Goal: Information Seeking & Learning: Find specific fact

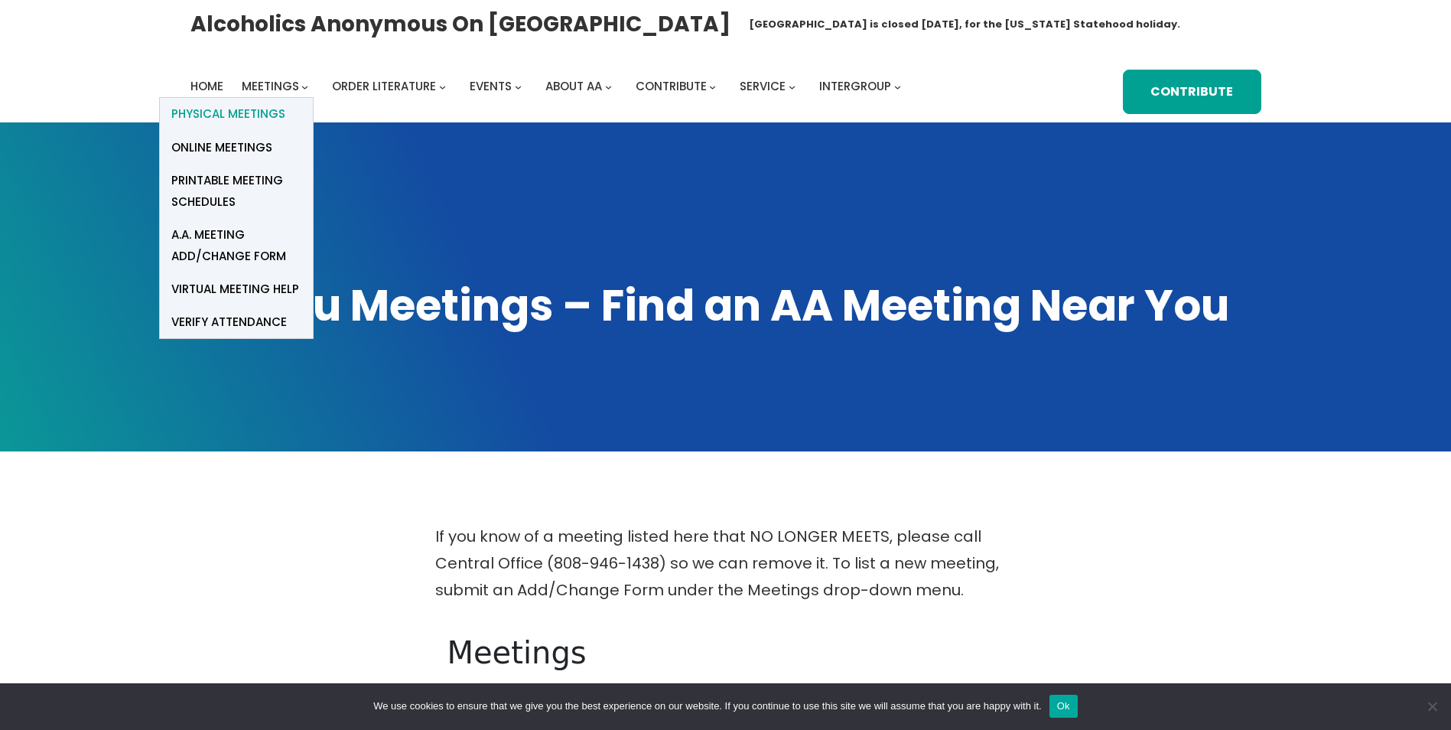
click at [265, 115] on span "Physical Meetings" at bounding box center [228, 113] width 114 height 21
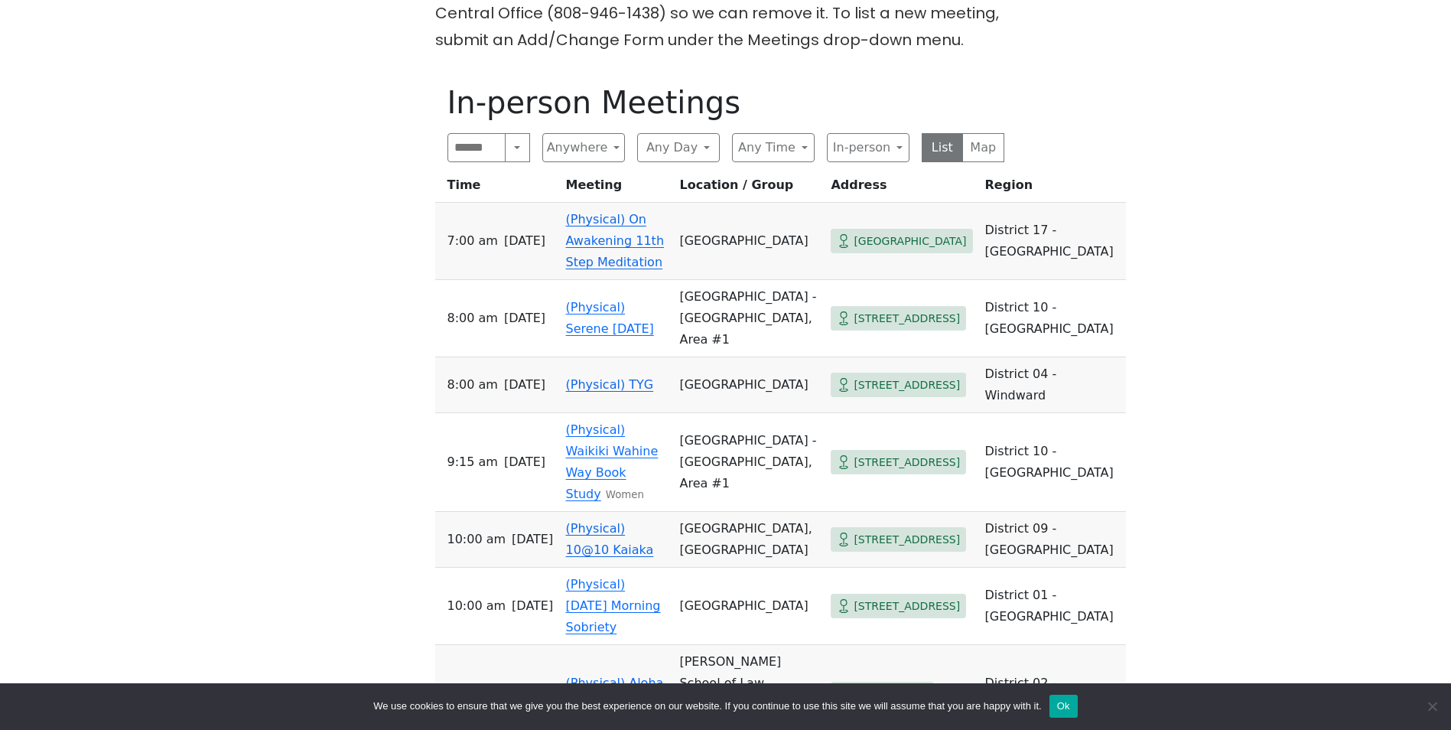
scroll to position [612, 0]
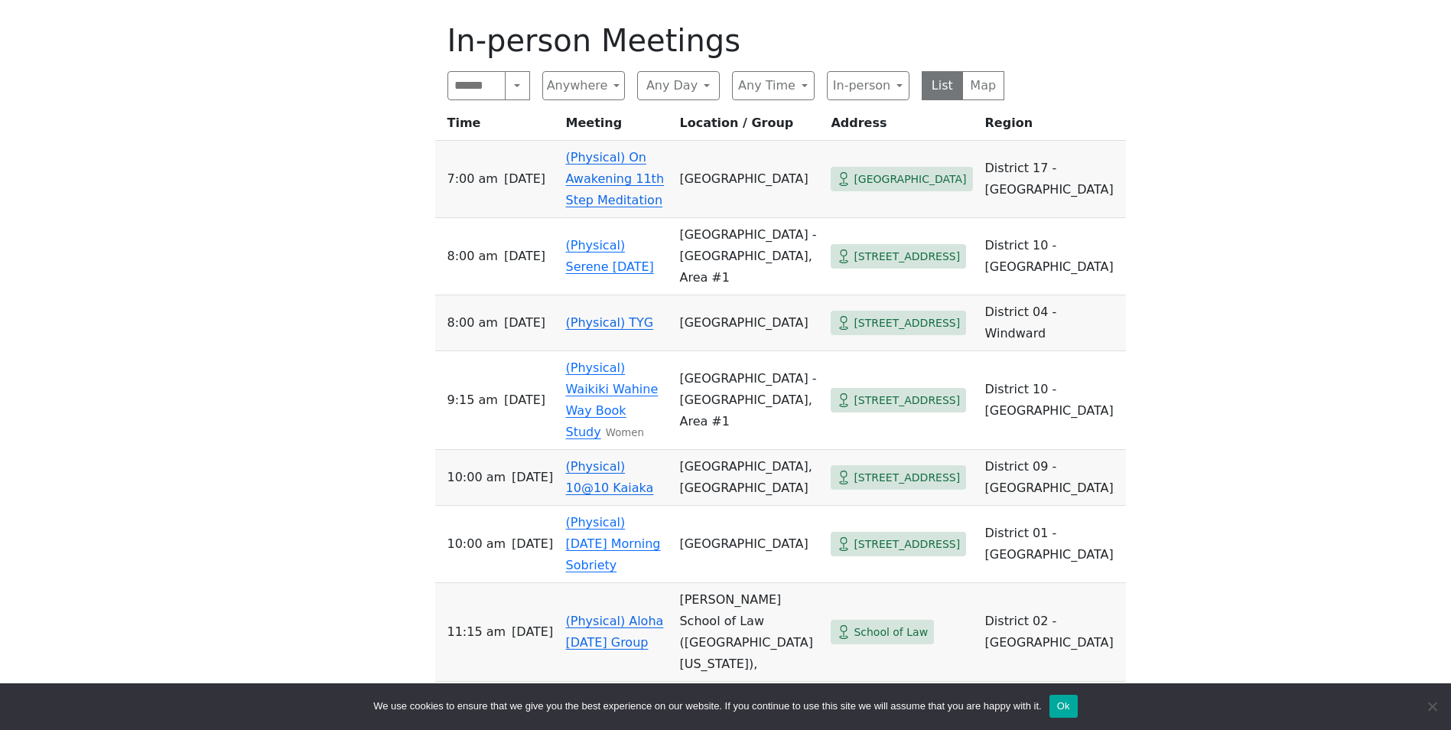
click at [860, 314] on span "[STREET_ADDRESS]" at bounding box center [906, 323] width 106 height 19
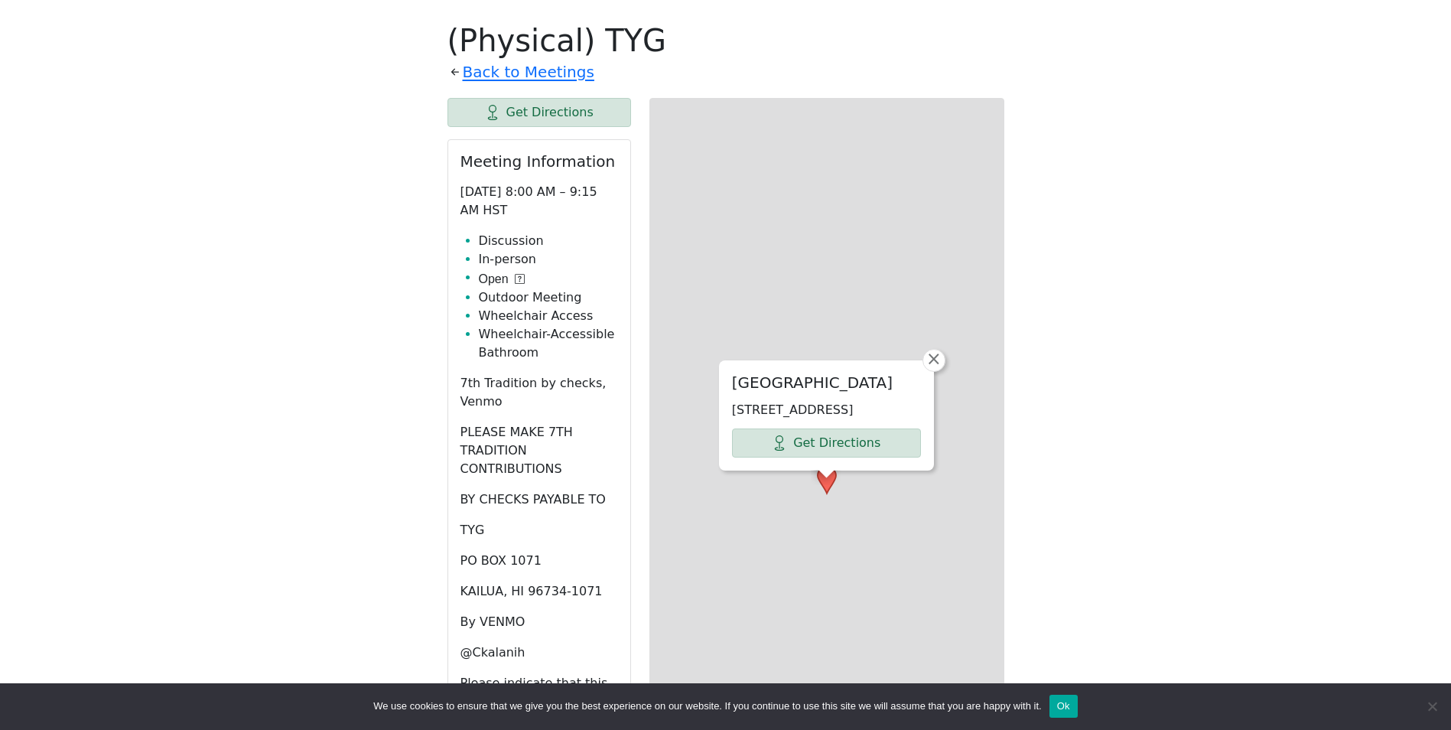
scroll to position [622, 0]
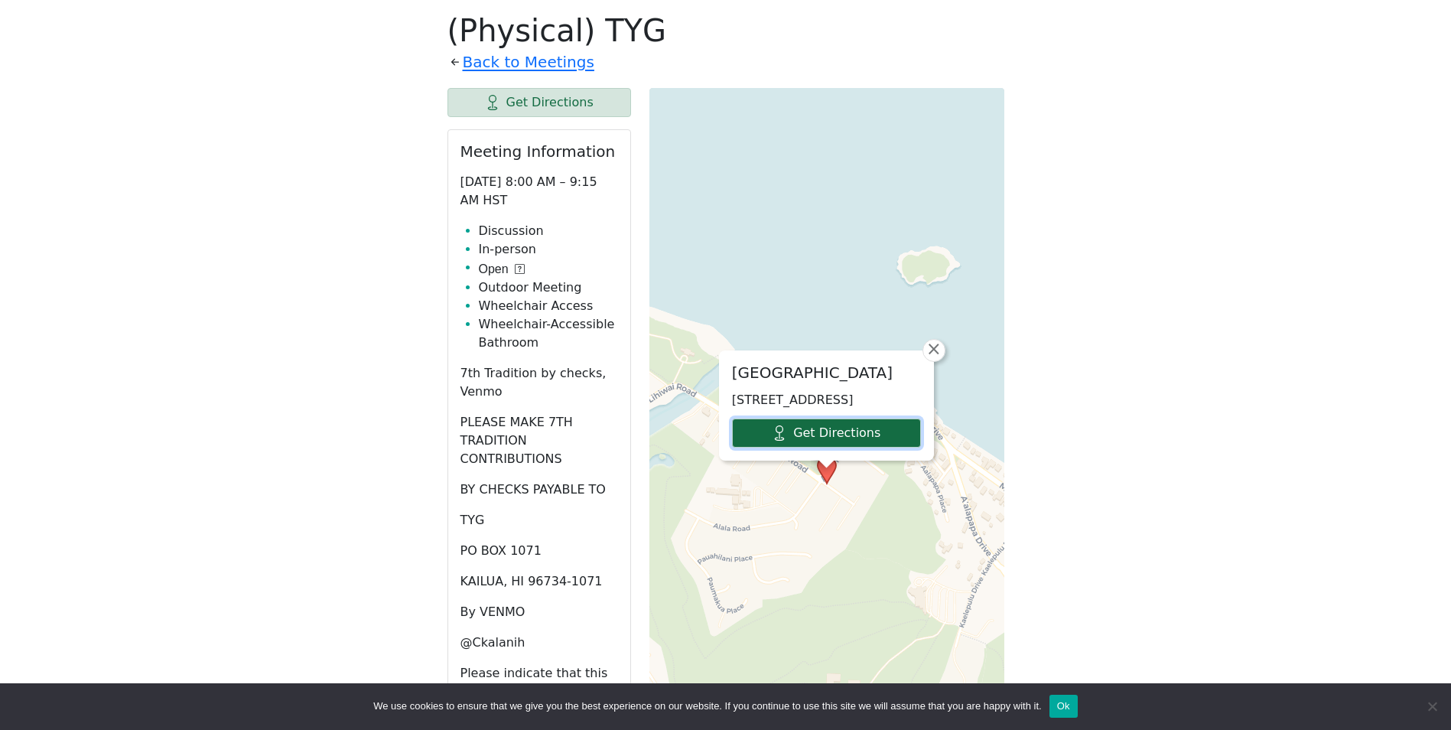
click at [830, 435] on link "Get Directions" at bounding box center [826, 432] width 189 height 29
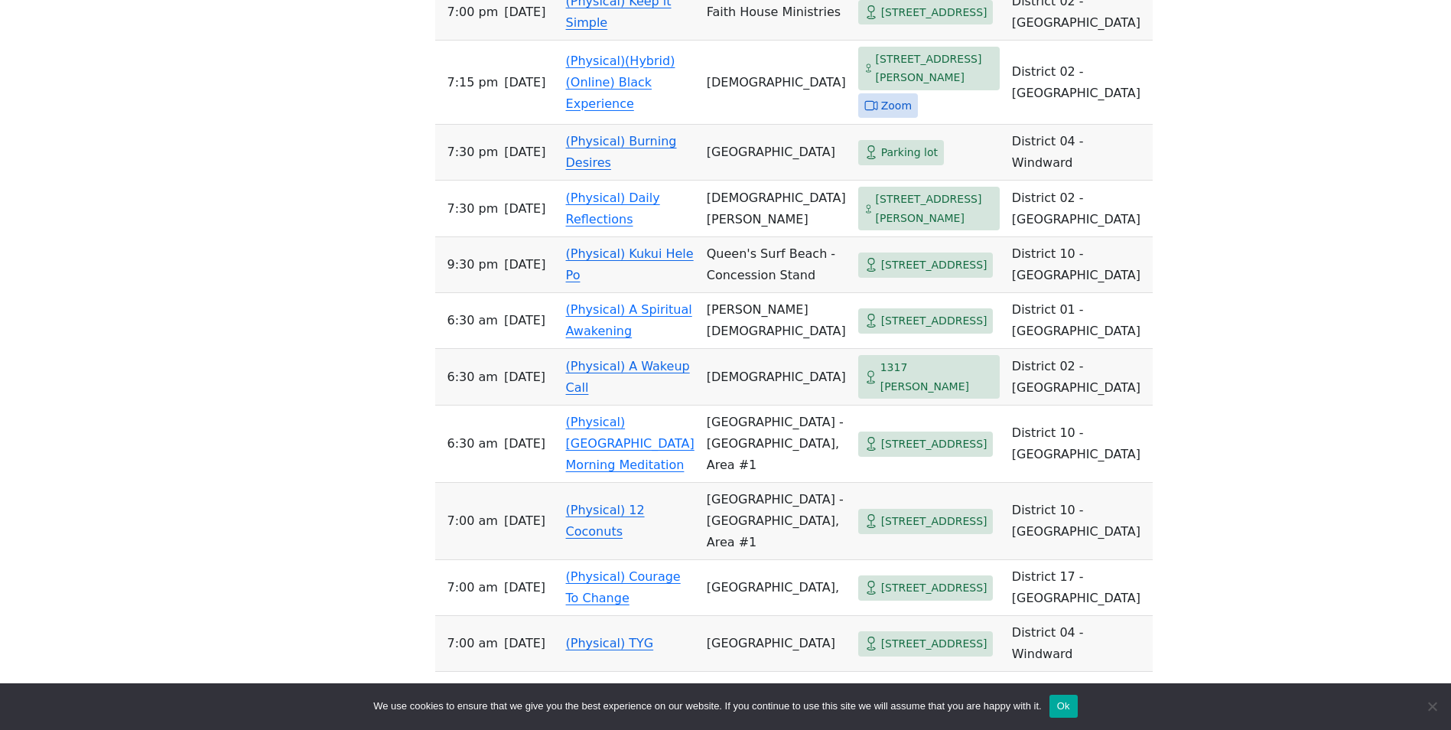
scroll to position [1912, 0]
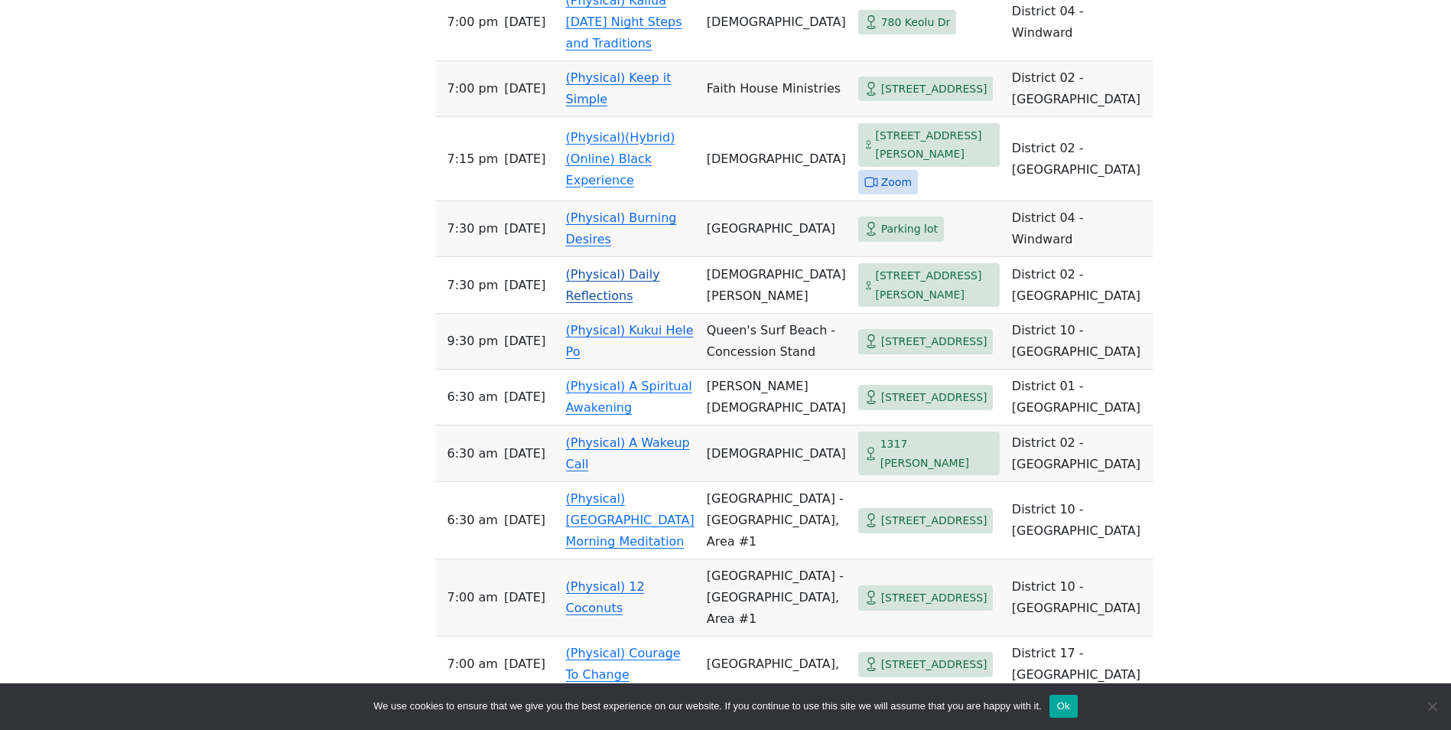
click at [876, 304] on span "[STREET_ADDRESS][PERSON_NAME]" at bounding box center [935, 284] width 118 height 37
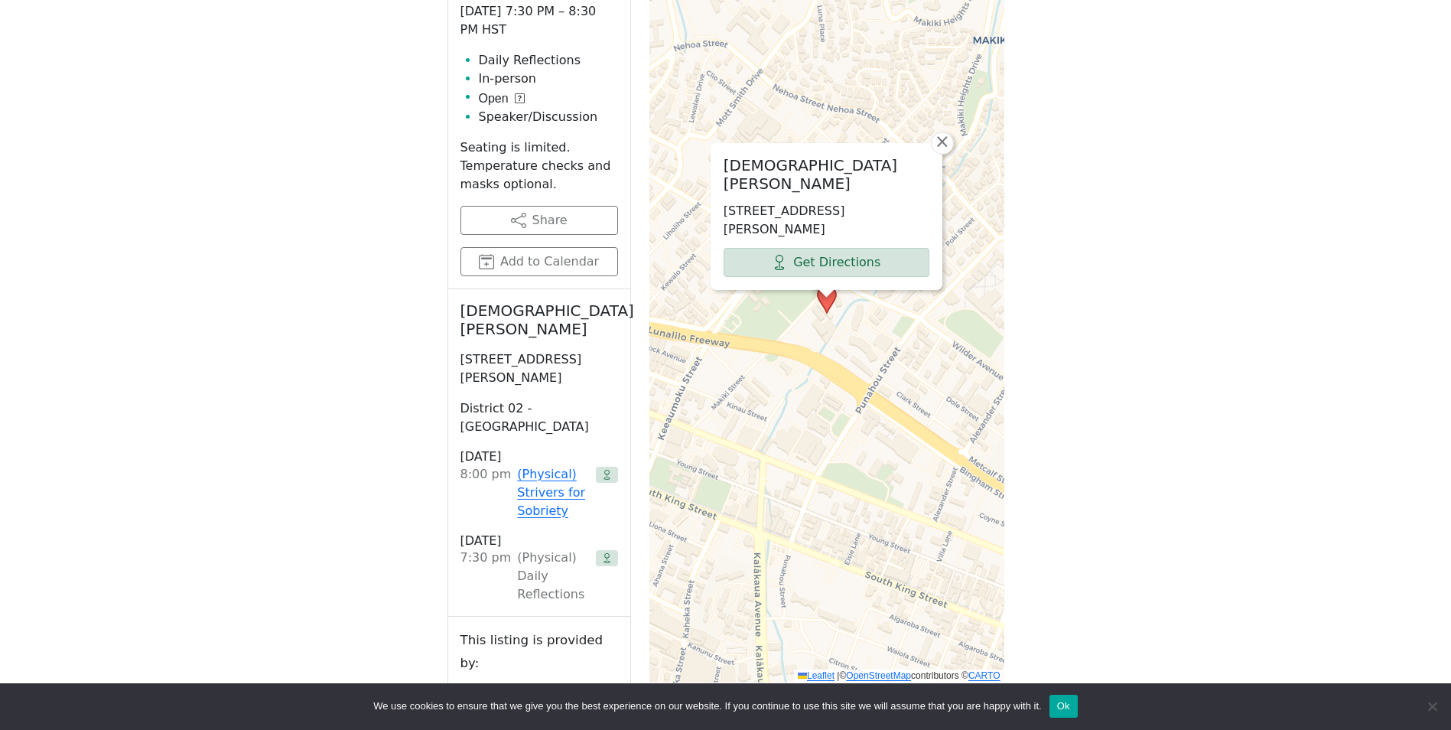
scroll to position [775, 0]
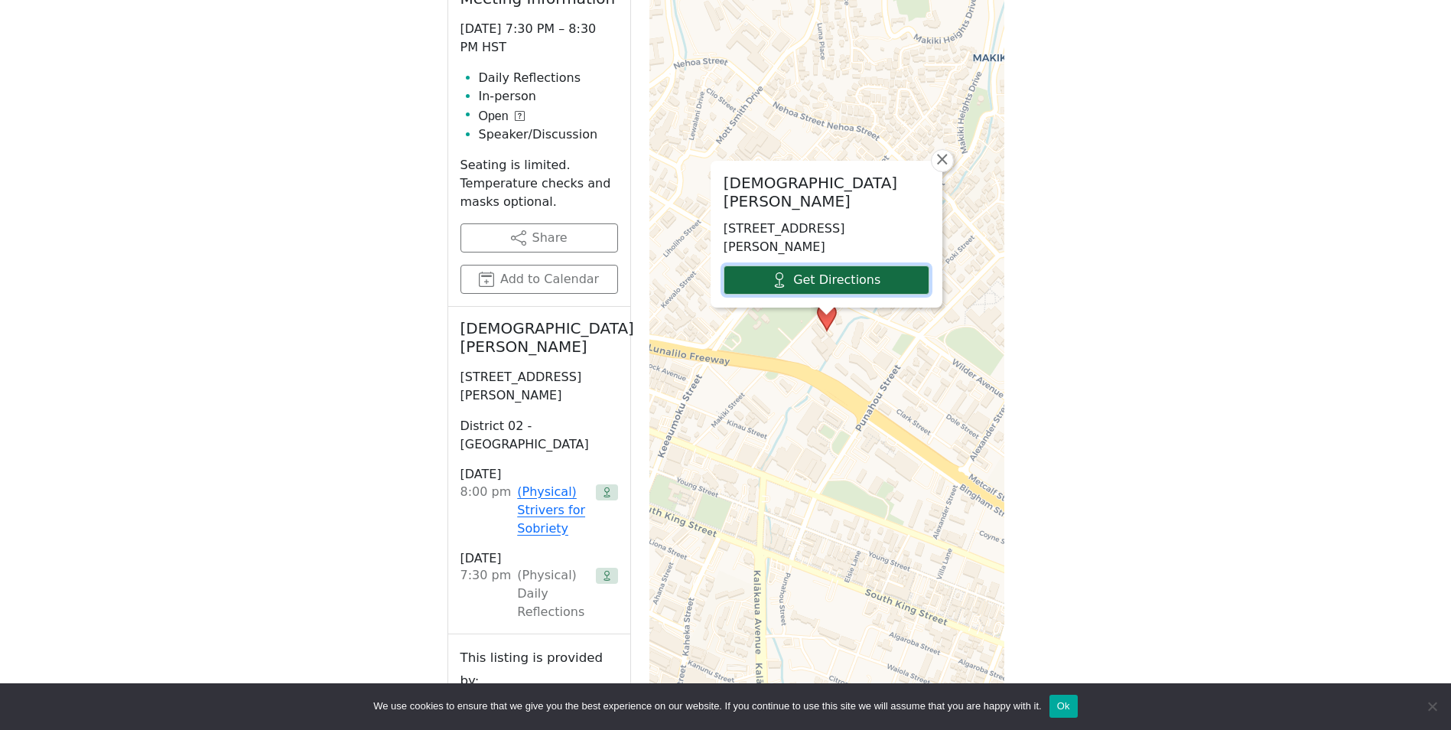
click at [828, 281] on link "Get Directions" at bounding box center [826, 279] width 206 height 29
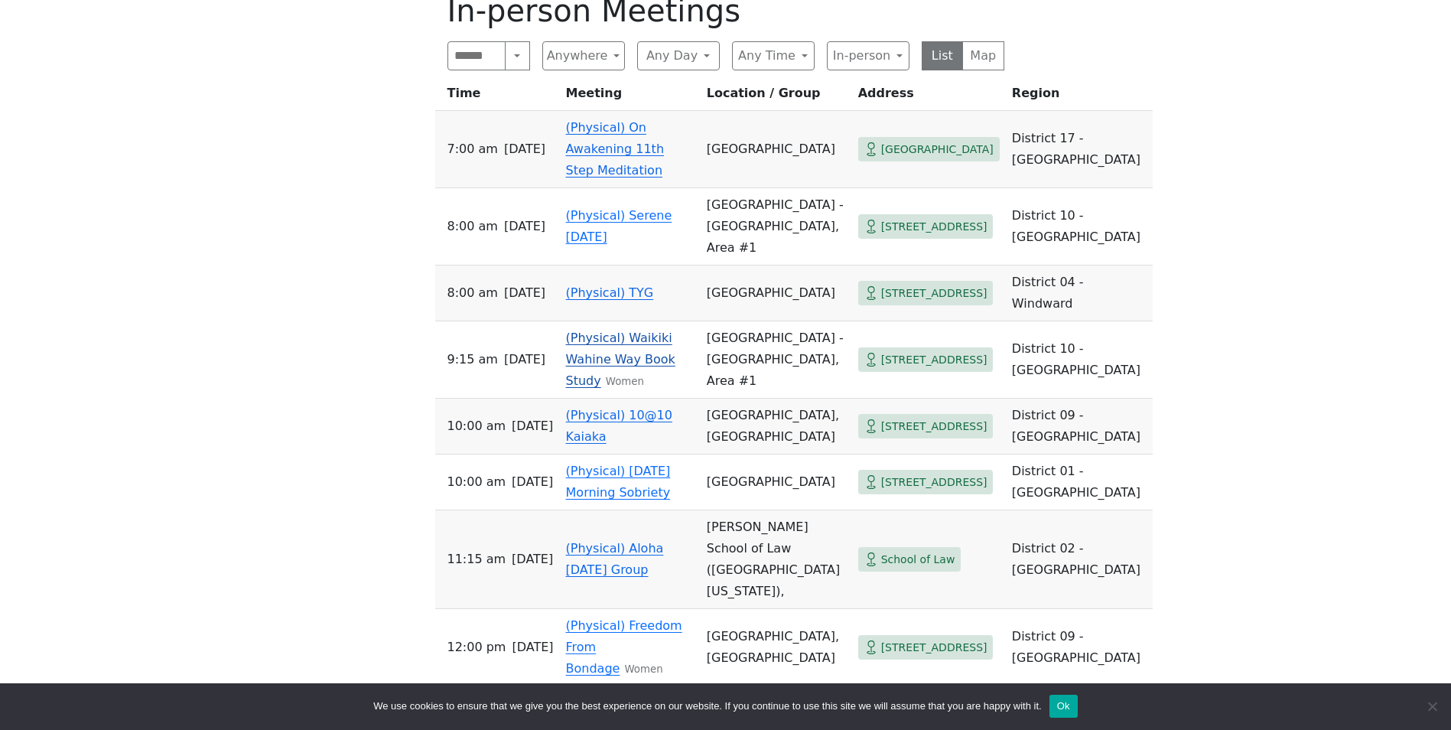
scroll to position [631, 0]
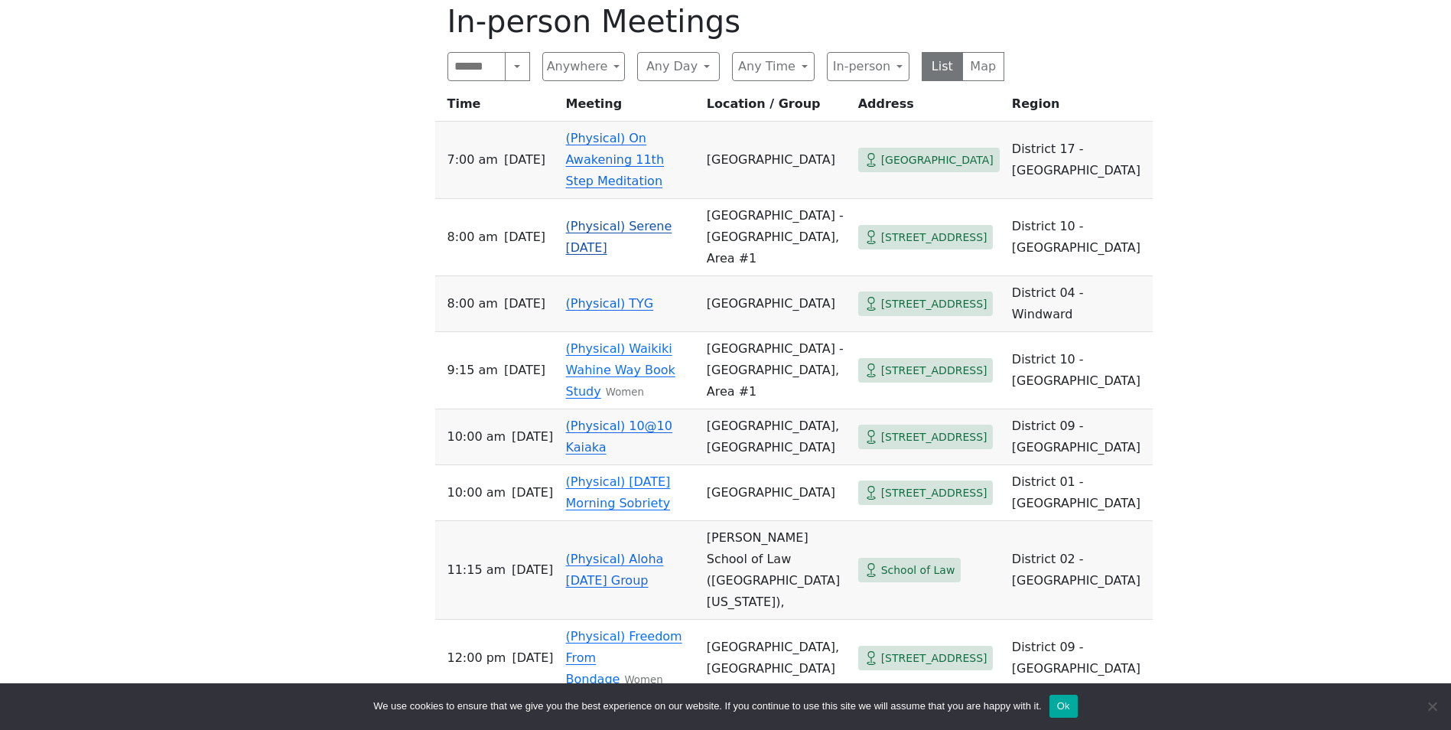
click at [881, 228] on span "[STREET_ADDRESS]" at bounding box center [934, 237] width 106 height 19
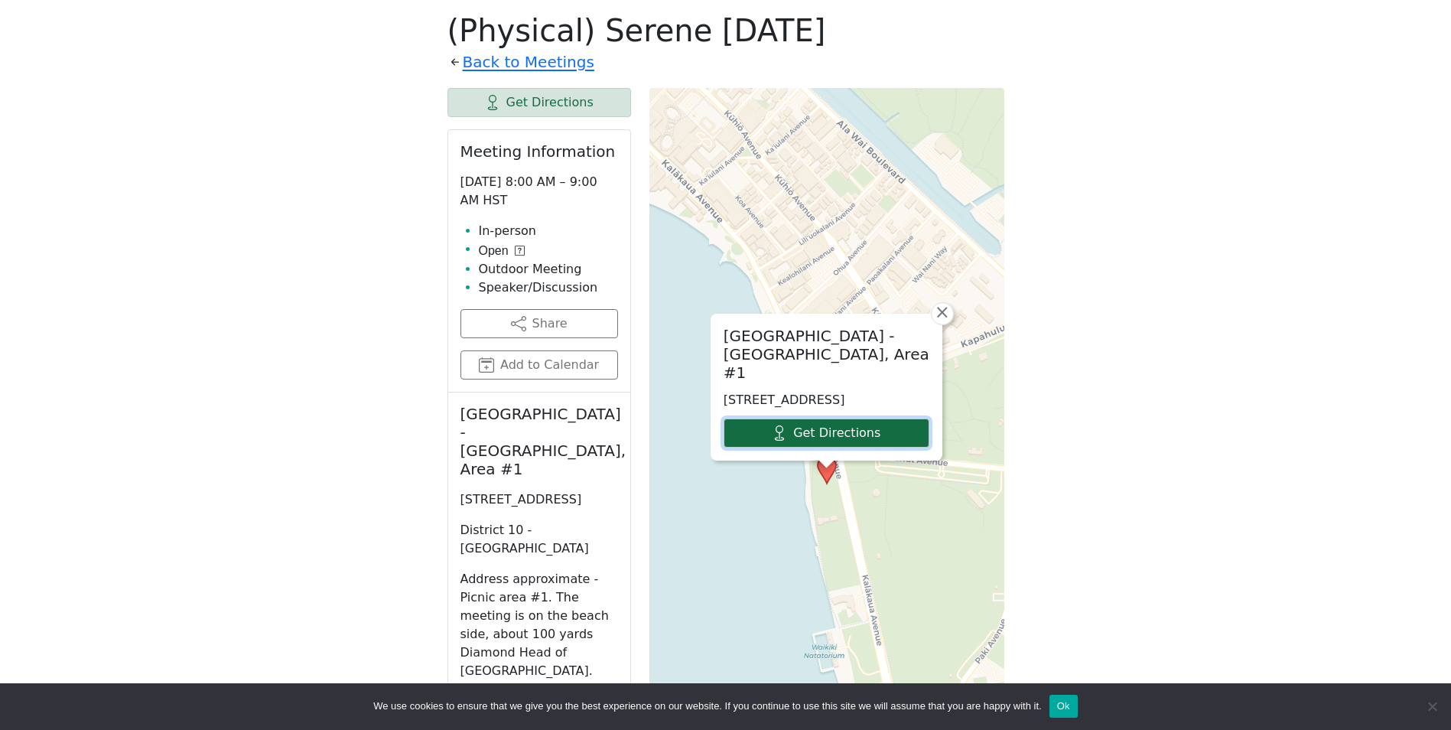
click at [827, 429] on link "Get Directions" at bounding box center [826, 432] width 206 height 29
